Goal: Information Seeking & Learning: Find specific fact

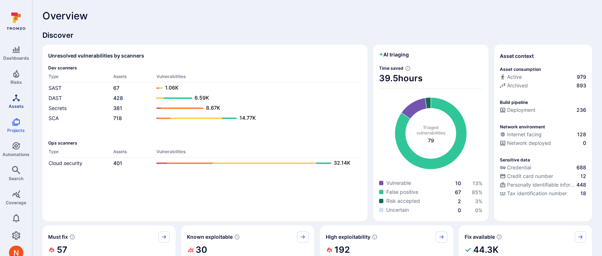
click at [19, 99] on icon "Assets" at bounding box center [16, 97] width 7 height 7
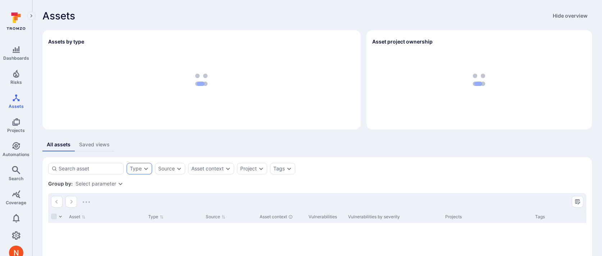
click at [136, 168] on div "Type" at bounding box center [136, 169] width 12 height 6
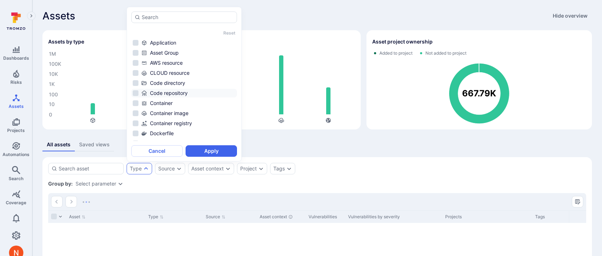
click at [169, 93] on div "Code repository" at bounding box center [188, 93] width 94 height 7
click at [201, 154] on button "Apply" at bounding box center [211, 151] width 51 height 12
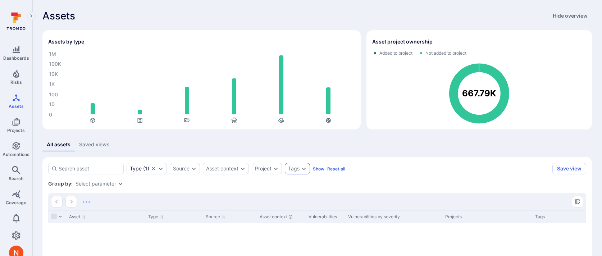
click at [296, 170] on div "Tags" at bounding box center [294, 169] width 12 height 6
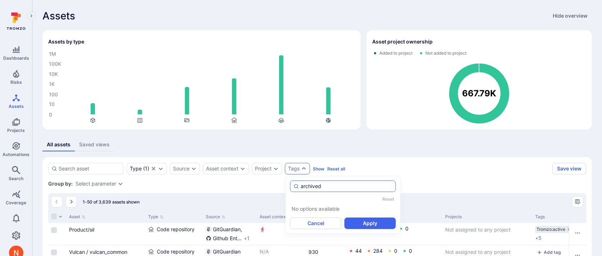
click at [301, 184] on input "archived" at bounding box center [347, 186] width 92 height 7
click at [317, 209] on li "type:archived" at bounding box center [343, 211] width 106 height 9
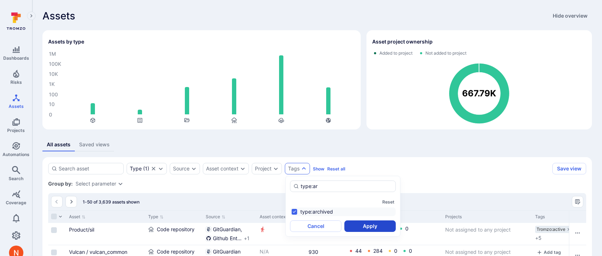
type input "type:ar"
click at [350, 225] on button "Apply" at bounding box center [369, 226] width 51 height 12
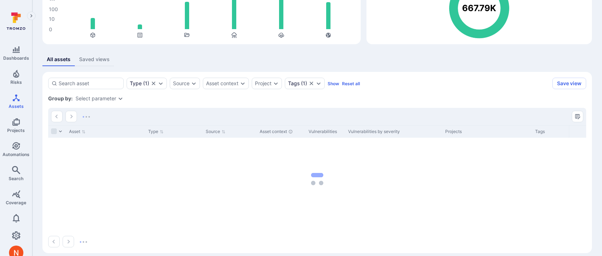
scroll to position [92, 0]
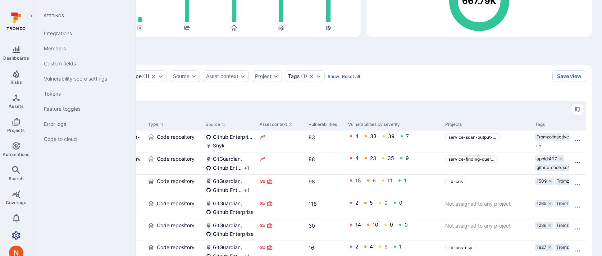
click at [20, 233] on icon "Settings" at bounding box center [16, 235] width 9 height 9
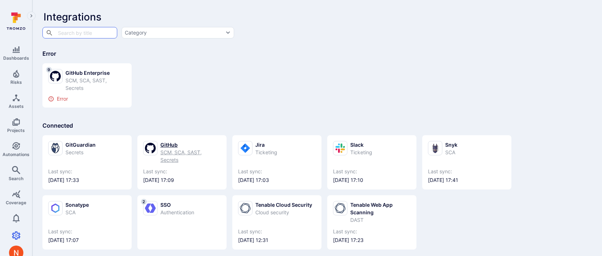
click at [149, 164] on link "GitHub SCM, SCA, SAST, Secrets Last sync: 2025/08/18 at 17:09" at bounding box center [182, 162] width 78 height 43
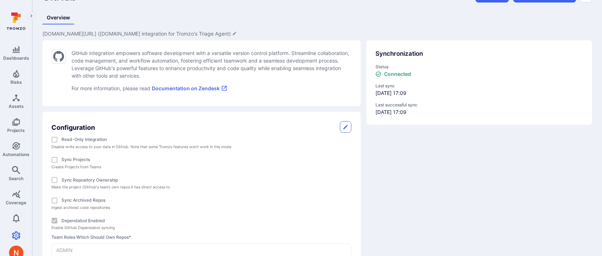
scroll to position [58, 0]
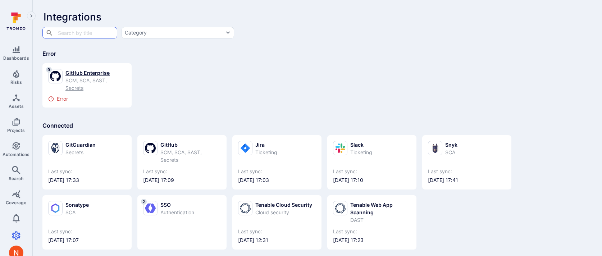
click at [95, 84] on div "SCM, SCA, SAST, Secrets" at bounding box center [95, 84] width 60 height 15
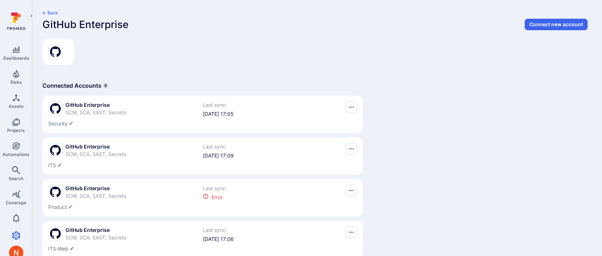
click at [92, 116] on div "GitHub Enterprise SCM, SCA, SAST, Secrets" at bounding box center [125, 109] width 155 height 16
click at [92, 110] on span "SCM, SCA, SAST, Secrets" at bounding box center [95, 112] width 61 height 6
click at [11, 170] on link "Search" at bounding box center [16, 173] width 32 height 21
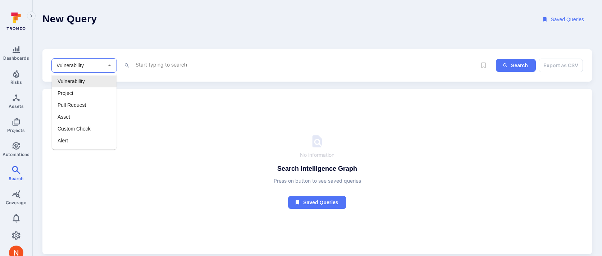
click at [88, 66] on input "Vulnerability" at bounding box center [78, 65] width 47 height 7
click at [78, 115] on li "Asset" at bounding box center [84, 117] width 65 height 12
type input "Asset"
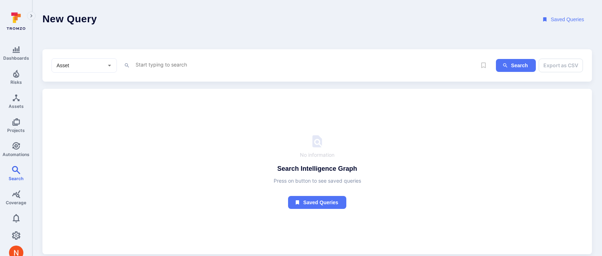
click at [158, 56] on div "Asset ​ x Search Export as CSV" at bounding box center [316, 65] width 549 height 33
click at [155, 63] on textarea "Intelligence Graph search area" at bounding box center [306, 64] width 342 height 9
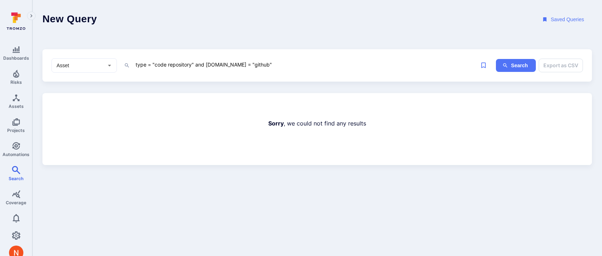
click at [249, 64] on textarea "type = "code repository" and service.name = "github"" at bounding box center [306, 64] width 342 height 9
drag, startPoint x: 194, startPoint y: 65, endPoint x: 321, endPoint y: 65, distance: 126.9
click at [321, 65] on textarea "type = "code repository" and service.name = "Github"" at bounding box center [306, 64] width 342 height 9
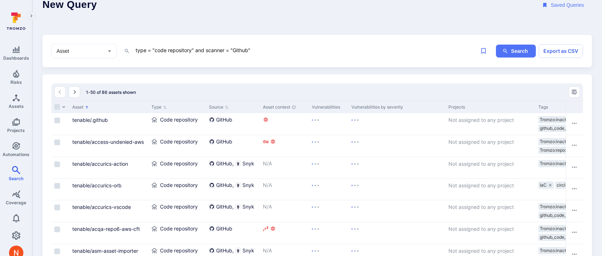
scroll to position [20, 0]
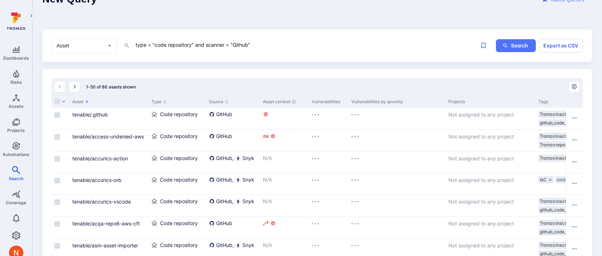
click at [304, 44] on textarea "type = "code repository" and scanner = "Github"" at bounding box center [306, 44] width 342 height 9
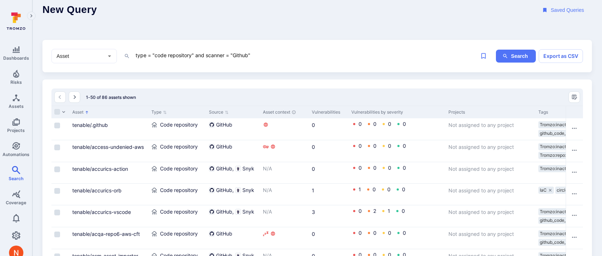
scroll to position [0, 0]
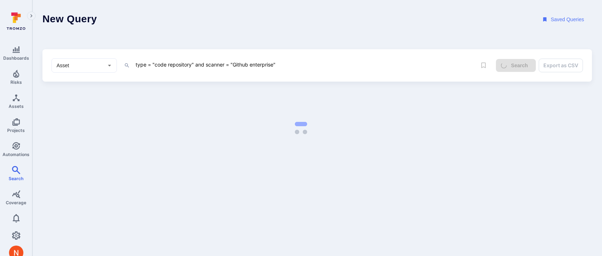
click at [256, 64] on textarea "type = "code repository" and scanner = "Github enterprise"" at bounding box center [306, 64] width 342 height 9
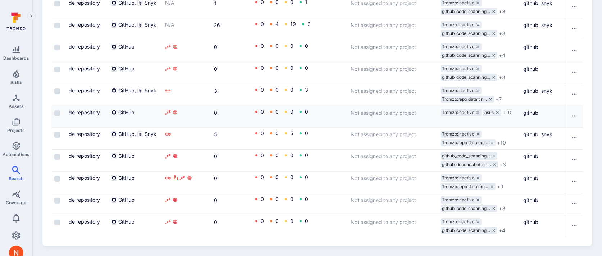
scroll to position [0, 111]
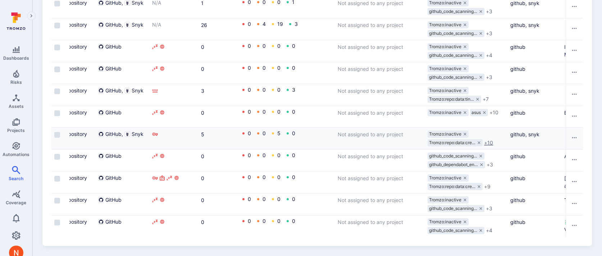
type textarea "type = "code repository" and scanner = "Github" and tags = "type:archived""
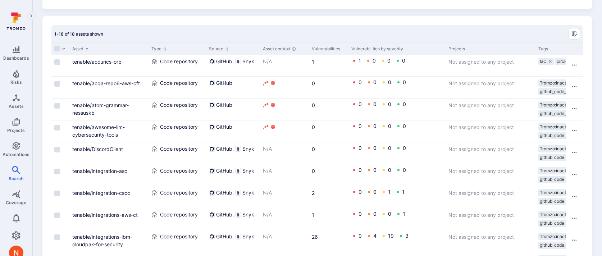
scroll to position [67, 0]
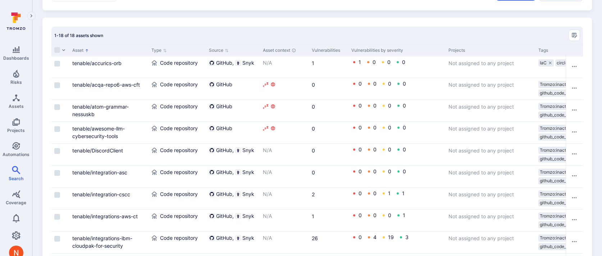
scroll to position [25, 0]
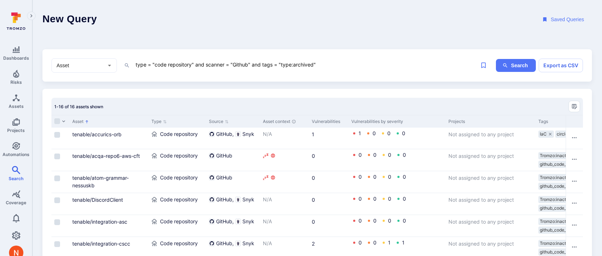
scroll to position [41, 0]
